Goal: Information Seeking & Learning: Learn about a topic

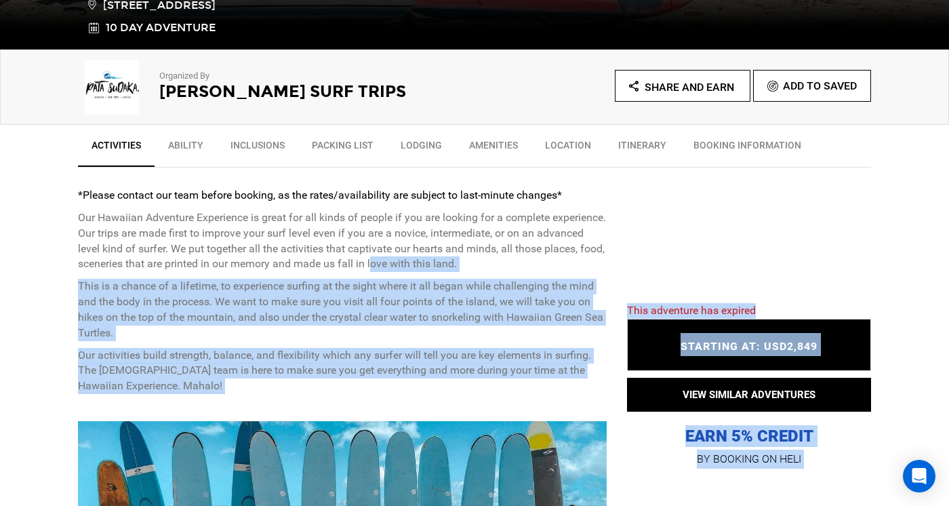
scroll to position [704, 0]
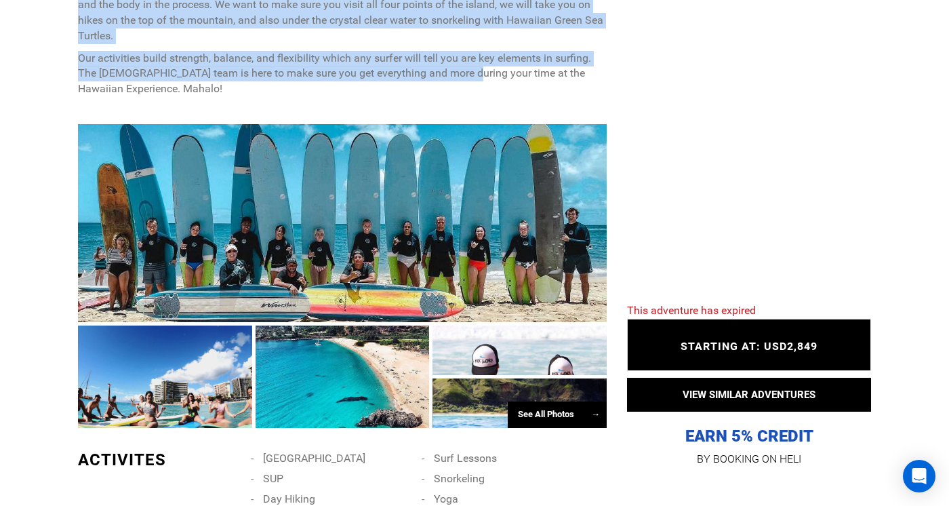
drag, startPoint x: 438, startPoint y: 266, endPoint x: 467, endPoint y: 76, distance: 192.7
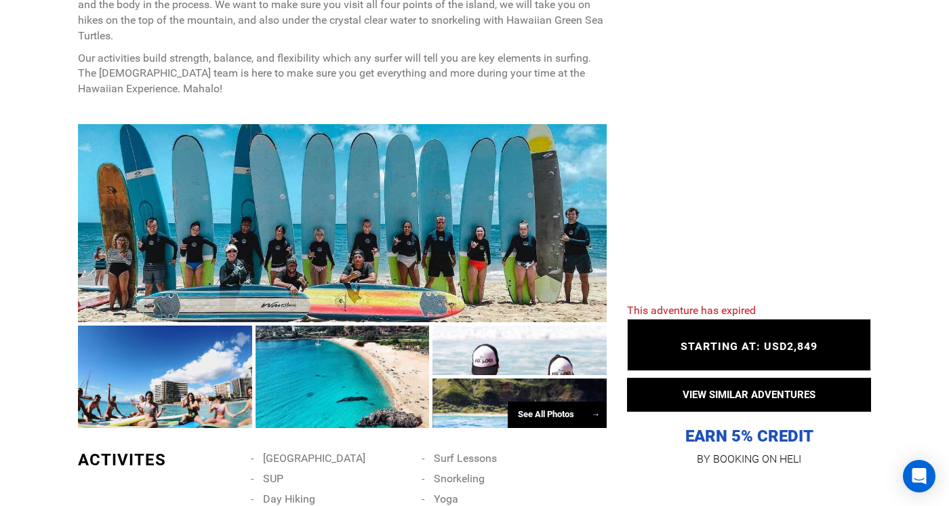
click at [468, 77] on p "Our activities build strength, balance, and flexibility which any surfer will t…" at bounding box center [342, 74] width 529 height 47
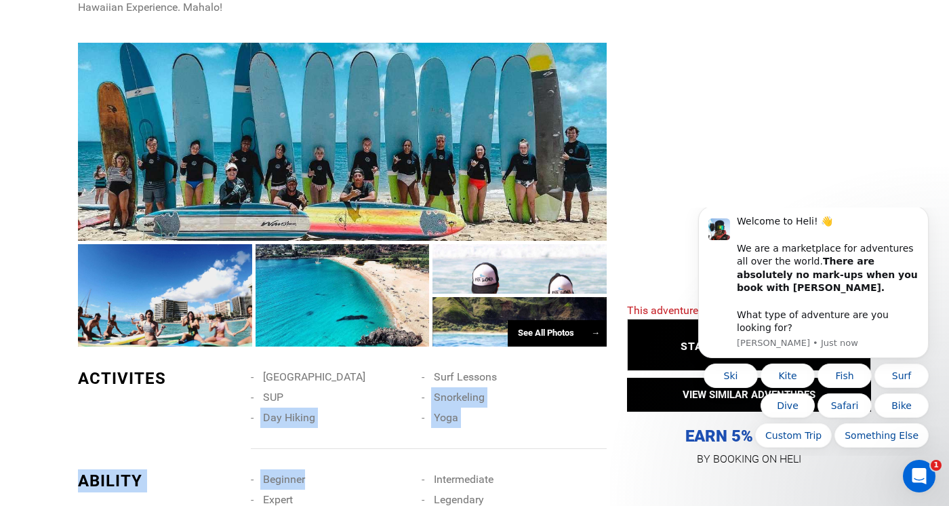
scroll to position [1041, 0]
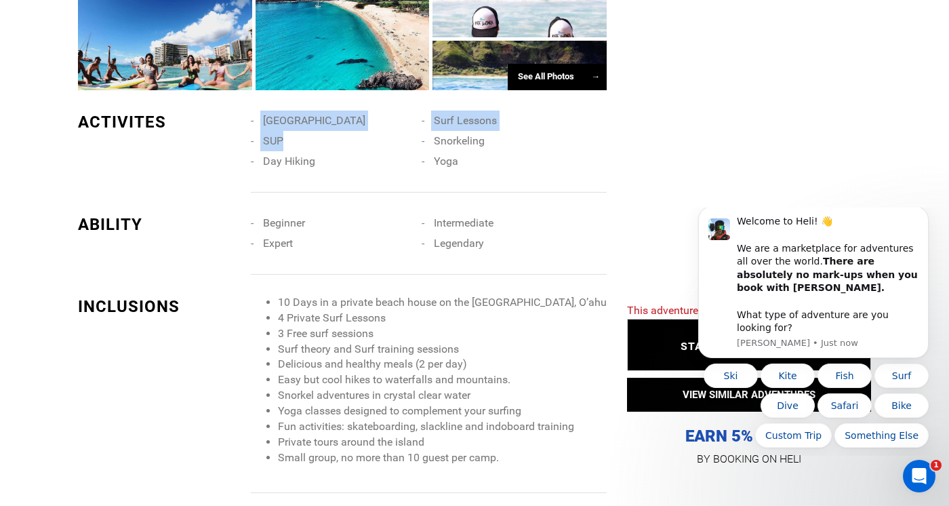
drag, startPoint x: 410, startPoint y: 392, endPoint x: 456, endPoint y: 165, distance: 231.8
click at [455, 111] on ul "[GEOGRAPHIC_DATA] Surf Lessons SUP Snorkeling Day Hiking Yoga" at bounding box center [429, 111] width 356 height 0
click at [456, 165] on span "Yoga" at bounding box center [446, 161] width 24 height 13
click at [504, 363] on li "Delicious and healthy meals (2 per day)" at bounding box center [442, 365] width 329 height 16
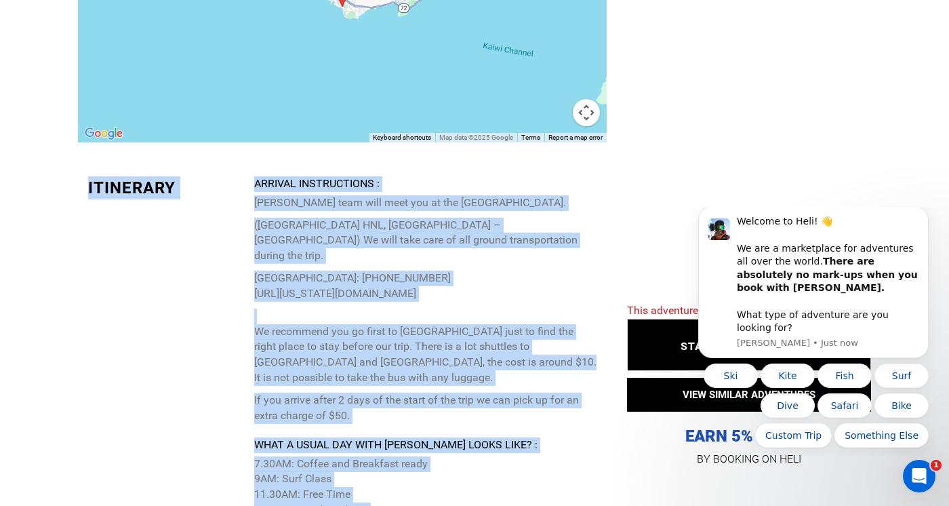
scroll to position [2601, 0]
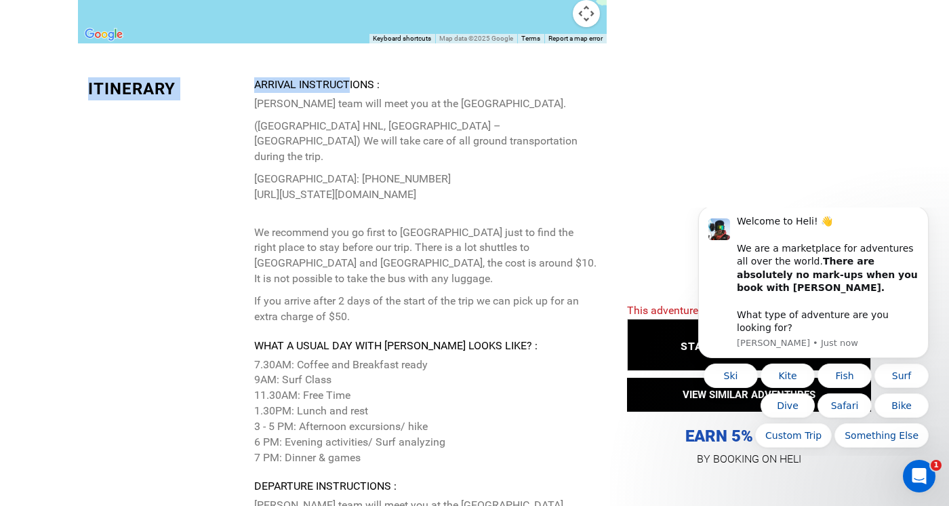
drag, startPoint x: 449, startPoint y: 183, endPoint x: 350, endPoint y: 77, distance: 144.9
click at [391, 210] on p "We recommend you go first to [GEOGRAPHIC_DATA] just to find the right place to …" at bounding box center [425, 248] width 342 height 77
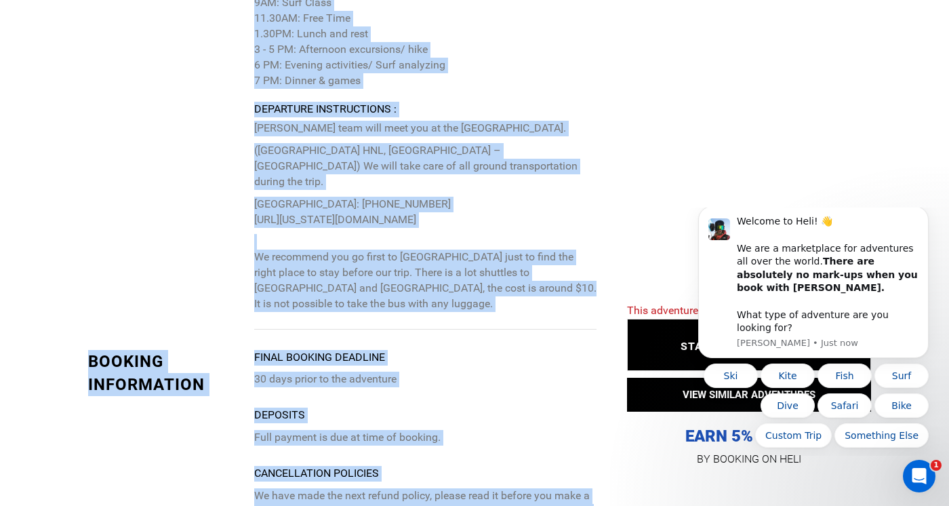
scroll to position [3235, 0]
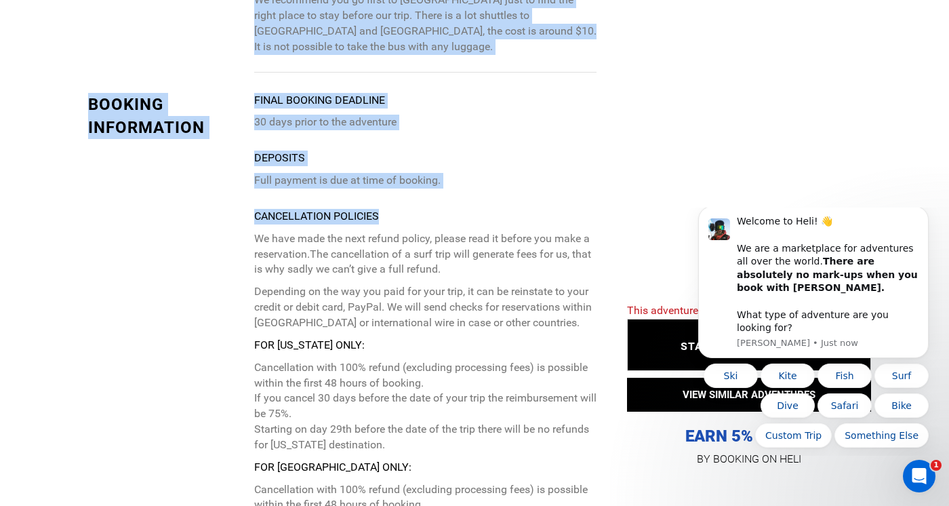
drag, startPoint x: 414, startPoint y: 330, endPoint x: 399, endPoint y: 151, distance: 180.3
click at [399, 151] on div "Itinerary Arrival Instructions : [PERSON_NAME] team will meet you at the intern…" at bounding box center [342, 90] width 529 height 1362
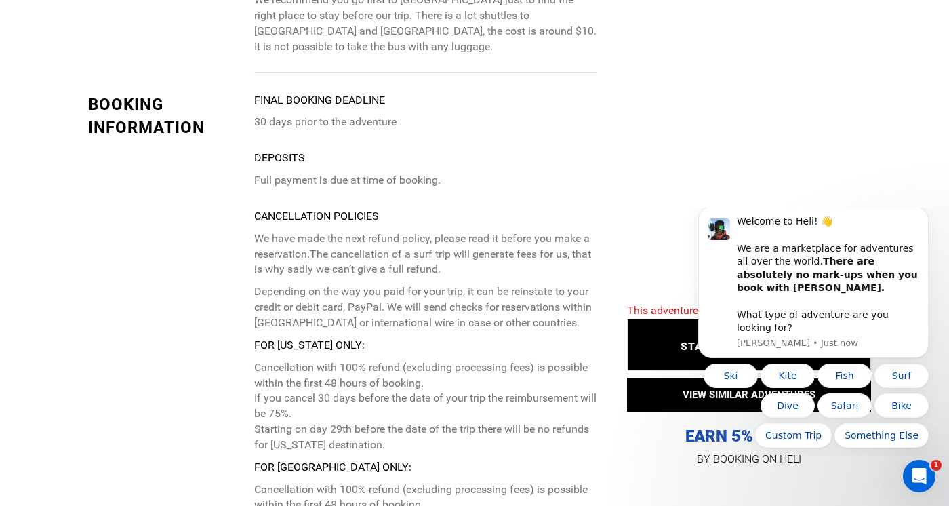
click at [399, 284] on p "Depending on the way you paid for your trip, it can be reinstate to your credit…" at bounding box center [425, 307] width 342 height 47
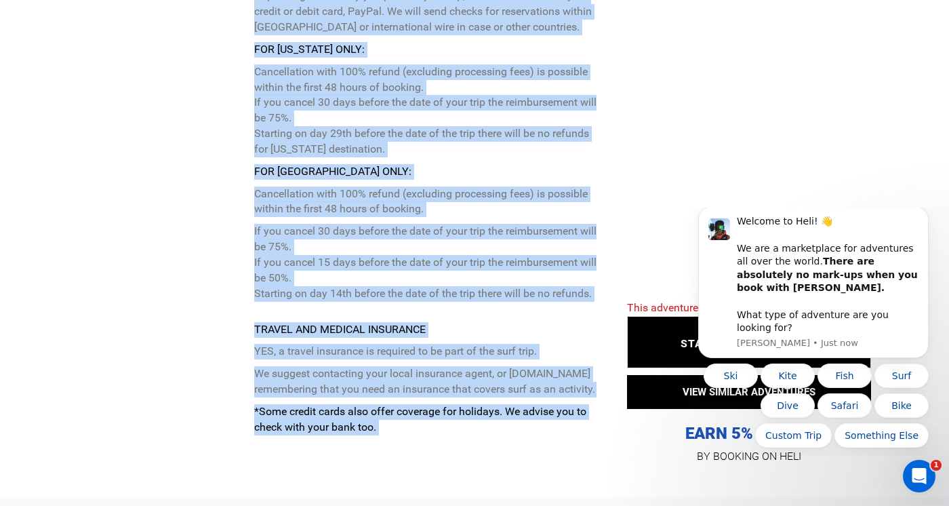
scroll to position [3560, 0]
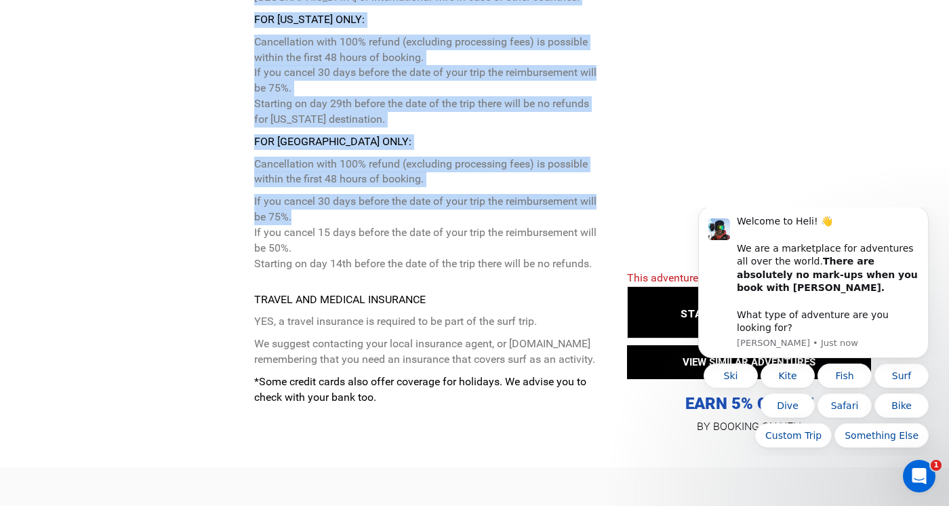
drag, startPoint x: 399, startPoint y: 216, endPoint x: 378, endPoint y: 153, distance: 66.5
click at [378, 153] on p "We have made the next refund policy, please read it before you make a reservati…" at bounding box center [425, 89] width 342 height 366
click at [379, 194] on p "If you cancel 30 days before the date of your trip the reimbursement will be 75…" at bounding box center [425, 232] width 342 height 77
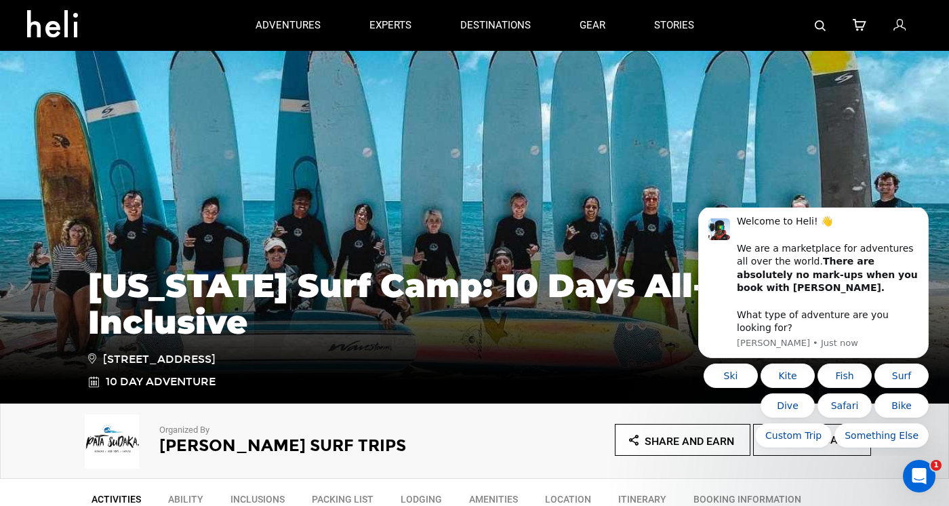
scroll to position [0, 0]
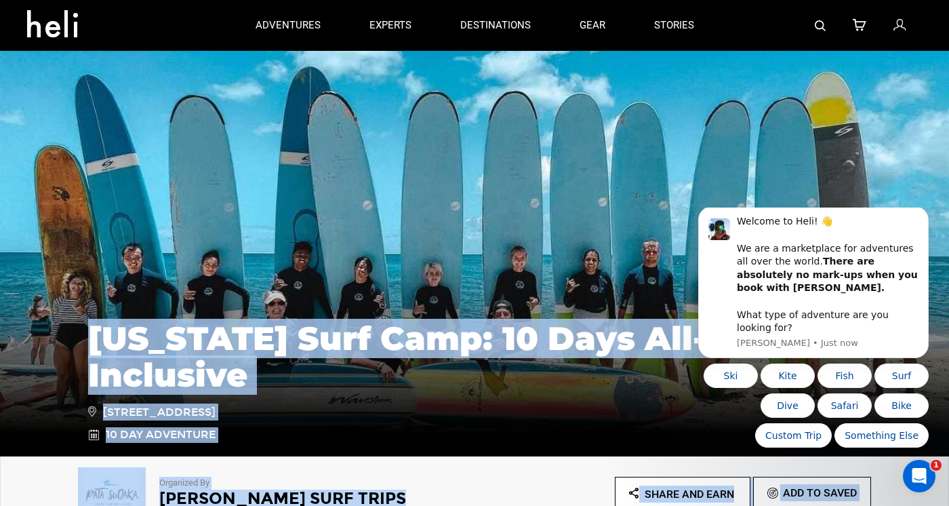
drag, startPoint x: 379, startPoint y: 151, endPoint x: 378, endPoint y: 265, distance: 113.9
